Goal: Transaction & Acquisition: Purchase product/service

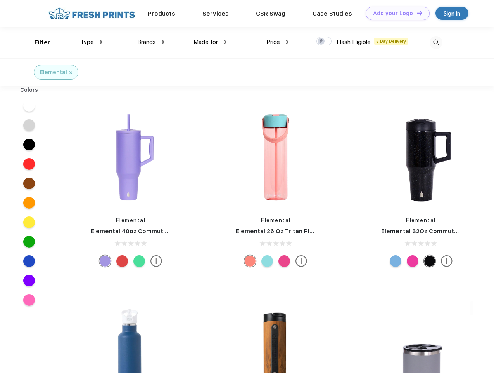
scroll to position [0, 0]
click at [395, 13] on link "Add your Logo Design Tool" at bounding box center [398, 14] width 64 height 14
click at [0, 0] on div "Design Tool" at bounding box center [0, 0] width 0 height 0
click at [416, 13] on link "Add your Logo Design Tool" at bounding box center [398, 14] width 64 height 14
click at [37, 42] on div "Filter" at bounding box center [43, 42] width 16 height 9
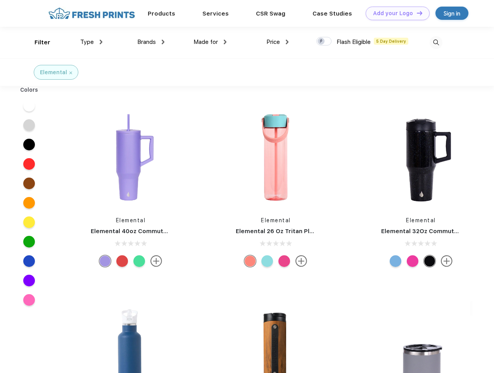
click at [92, 42] on span "Type" at bounding box center [87, 41] width 14 height 7
click at [151, 42] on span "Brands" at bounding box center [146, 41] width 19 height 7
click at [210, 42] on span "Made for" at bounding box center [206, 41] width 24 height 7
click at [278, 42] on span "Price" at bounding box center [274, 41] width 14 height 7
click at [324, 42] on div at bounding box center [324, 41] width 15 height 9
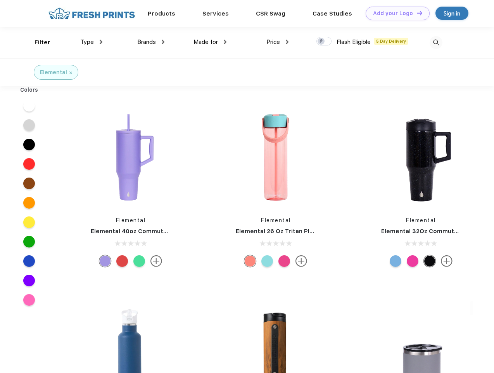
click at [322, 42] on input "checkbox" at bounding box center [319, 38] width 5 height 5
click at [436, 42] on img at bounding box center [436, 42] width 13 height 13
